Goal: Task Accomplishment & Management: Manage account settings

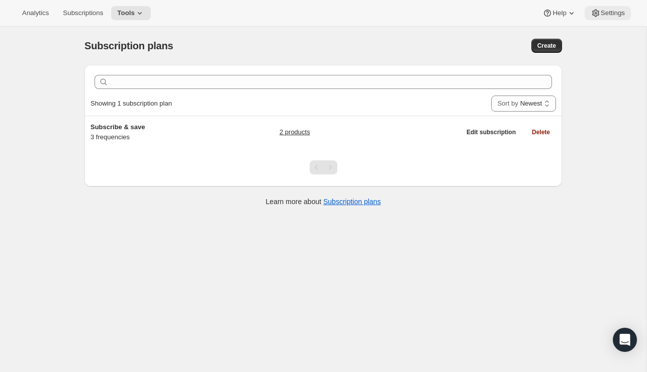
click at [604, 15] on span "Settings" at bounding box center [613, 13] width 24 height 8
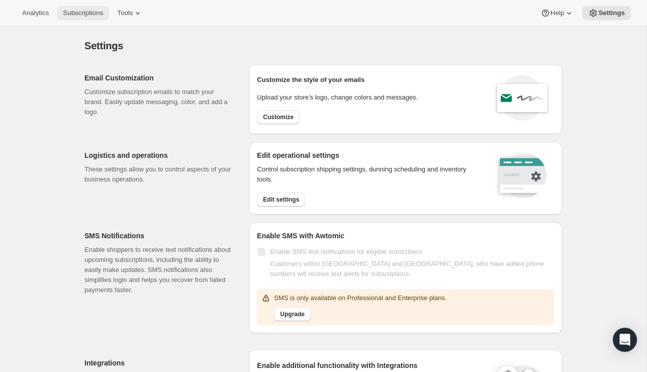
click at [81, 12] on span "Subscriptions" at bounding box center [83, 13] width 40 height 8
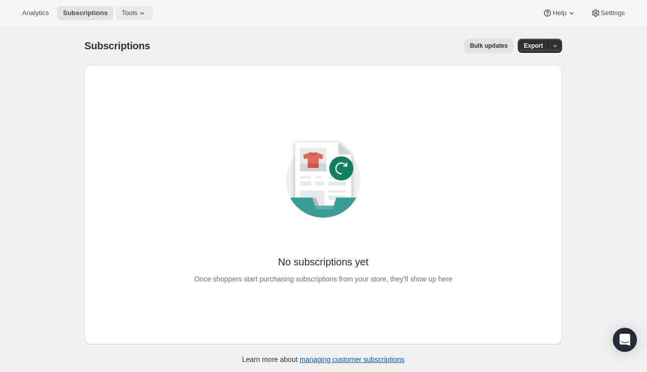
click at [134, 10] on span "Tools" at bounding box center [130, 13] width 16 height 8
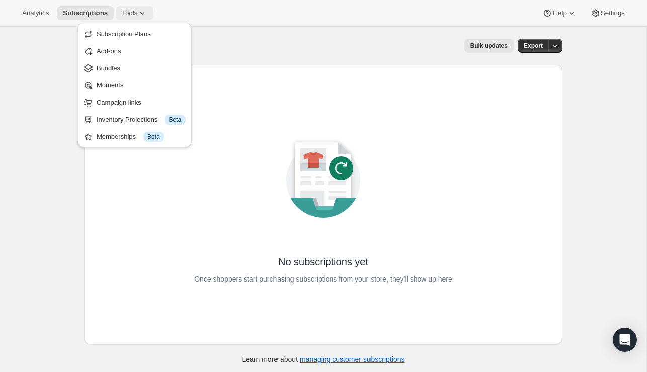
click at [134, 14] on span "Tools" at bounding box center [130, 13] width 16 height 8
